Goal: Task Accomplishment & Management: Complete application form

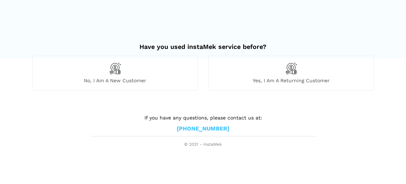
click at [112, 67] on img at bounding box center [115, 68] width 12 height 12
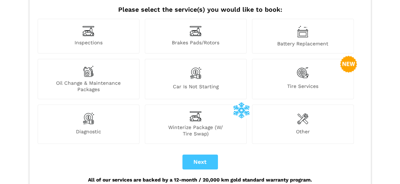
scroll to position [89, 0]
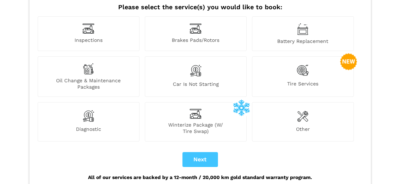
click at [193, 63] on img at bounding box center [195, 70] width 12 height 15
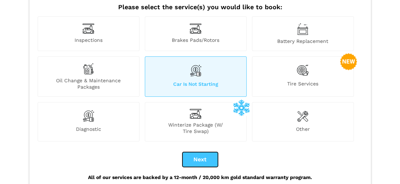
click at [201, 152] on button "Next" at bounding box center [199, 159] width 35 height 15
checkbox input "true"
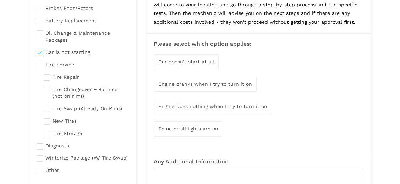
scroll to position [80, 0]
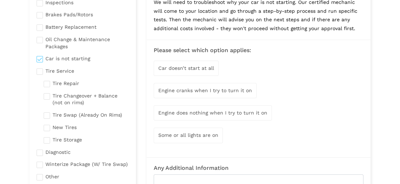
click at [192, 111] on span "Engine does nothing when I try to turn it on" at bounding box center [212, 113] width 109 height 6
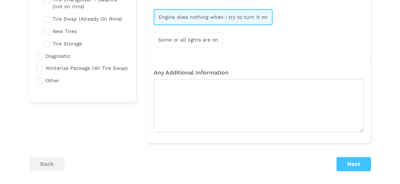
scroll to position [177, 0]
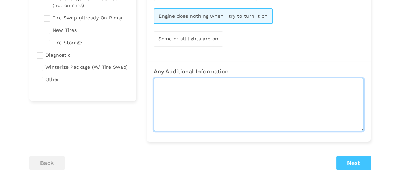
click at [175, 90] on textarea at bounding box center [259, 104] width 210 height 53
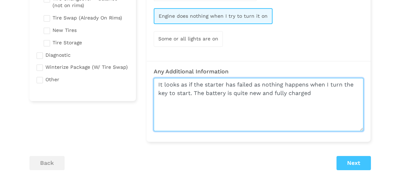
click at [358, 118] on textarea "It looks as if the starter has failed as nothing happens when I turn the key to…" at bounding box center [259, 104] width 210 height 53
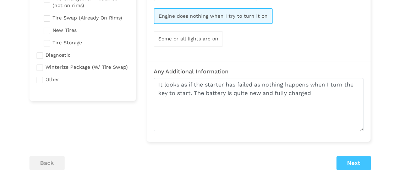
click at [315, 31] on div "Car doesn’t start at all Engine cranks when I try to turn it on Engine does not…" at bounding box center [259, 5] width 210 height 90
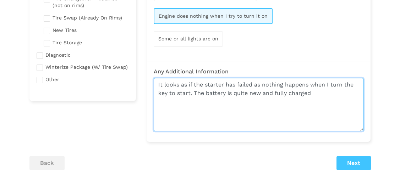
click at [320, 92] on textarea "It looks as if the starter has failed as nothing happens when I turn the key to…" at bounding box center [259, 104] width 210 height 53
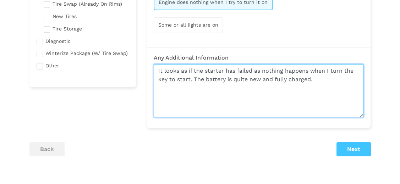
scroll to position [213, 0]
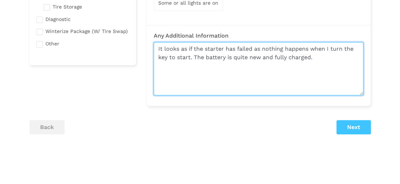
type textarea "It looks as if the starter has failed as nothing happens when I turn the key to…"
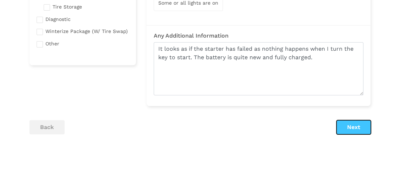
click at [356, 125] on button "Next" at bounding box center [353, 127] width 34 height 14
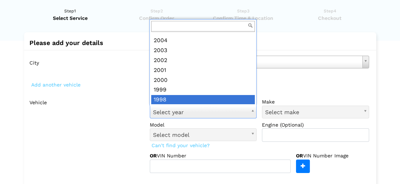
scroll to position [216, 0]
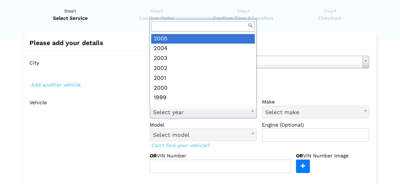
click at [175, 25] on input "text" at bounding box center [203, 26] width 104 height 11
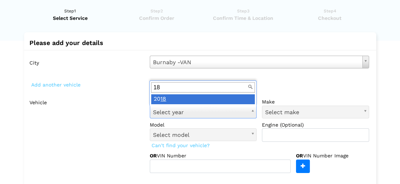
type input "1"
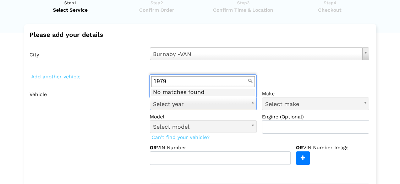
scroll to position [26, 0]
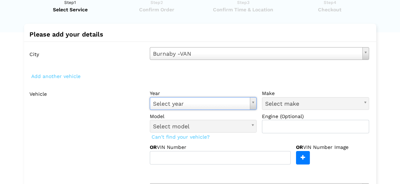
drag, startPoint x: 308, startPoint y: 100, endPoint x: 313, endPoint y: 99, distance: 5.3
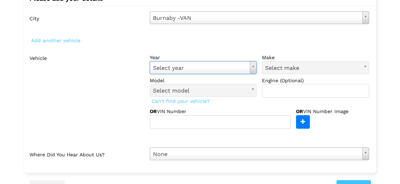
scroll to position [62, 0]
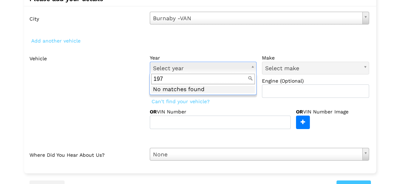
type input "1979"
click at [242, 79] on input "1979" at bounding box center [203, 79] width 104 height 11
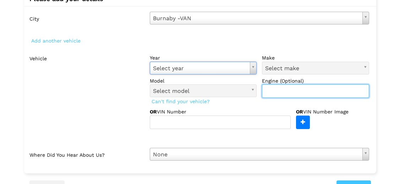
click at [315, 87] on input "text" at bounding box center [315, 90] width 107 height 13
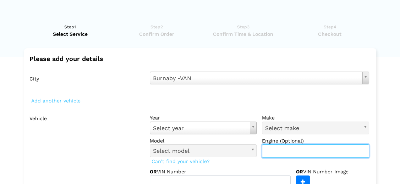
scroll to position [0, 0]
